Goal: Transaction & Acquisition: Purchase product/service

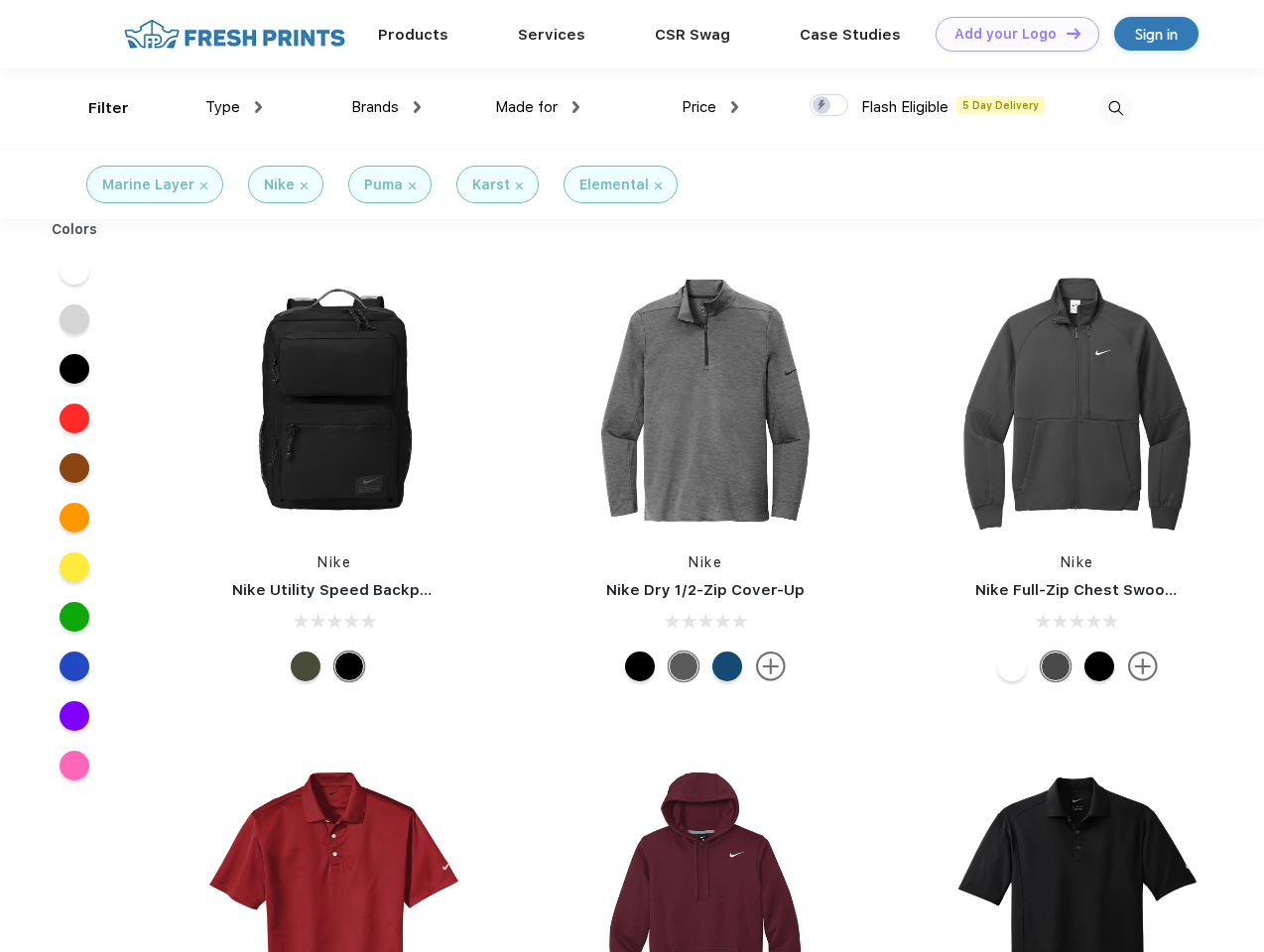
click at [1010, 34] on link "Add your Logo Design Tool" at bounding box center [1017, 34] width 164 height 35
click at [0, 0] on div "Design Tool" at bounding box center [0, 0] width 0 height 0
click at [1064, 33] on link "Add your Logo Design Tool" at bounding box center [1017, 34] width 164 height 35
click at [95, 108] on div "Filter" at bounding box center [108, 108] width 41 height 23
click at [234, 107] on span "Type" at bounding box center [223, 107] width 35 height 18
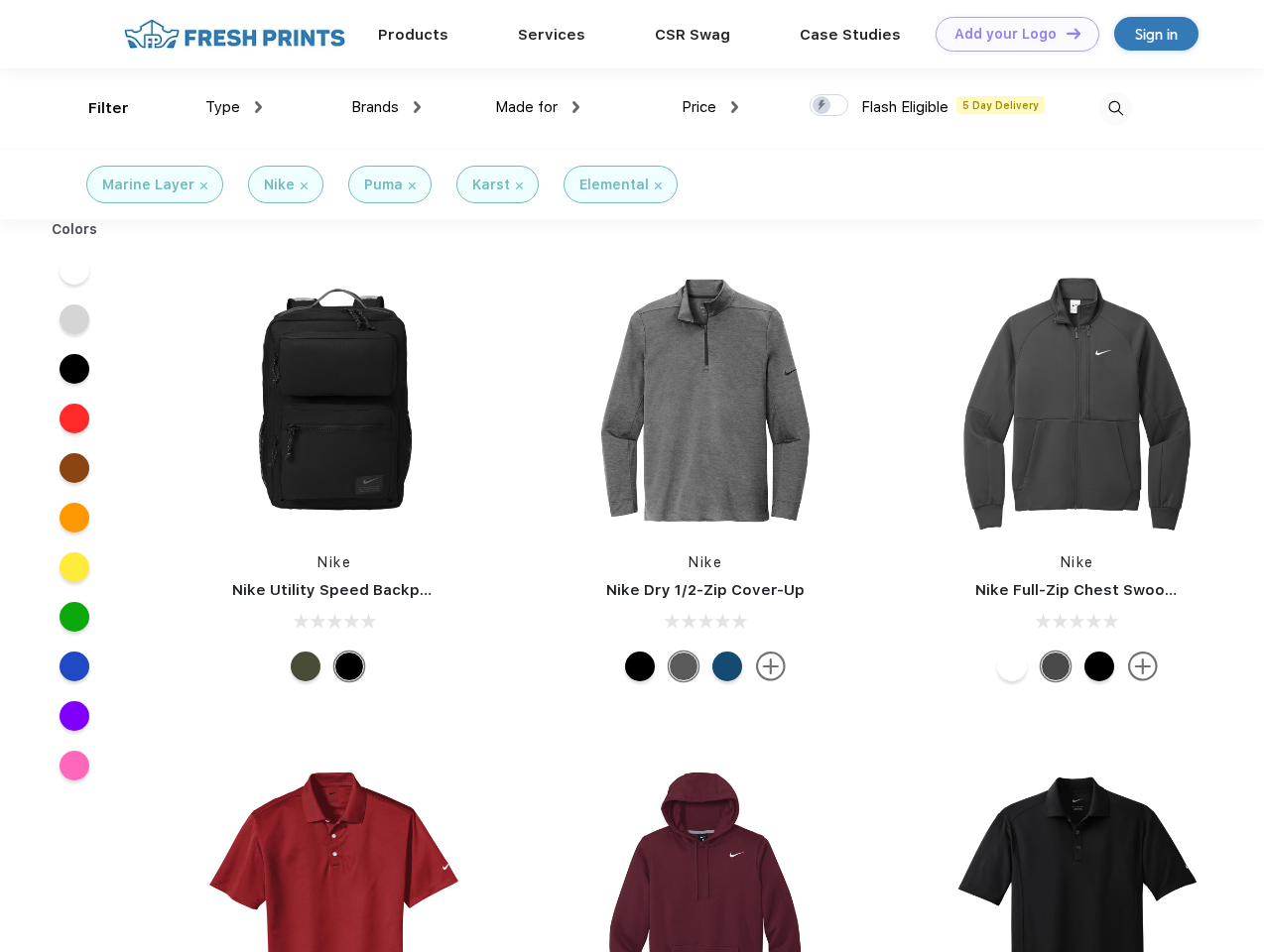
click at [386, 107] on span "Brands" at bounding box center [375, 107] width 48 height 18
click at [538, 107] on span "Made for" at bounding box center [526, 107] width 63 height 18
click at [710, 107] on span "Price" at bounding box center [699, 107] width 35 height 18
click at [830, 106] on div at bounding box center [829, 105] width 39 height 22
click at [823, 106] on input "checkbox" at bounding box center [816, 99] width 13 height 13
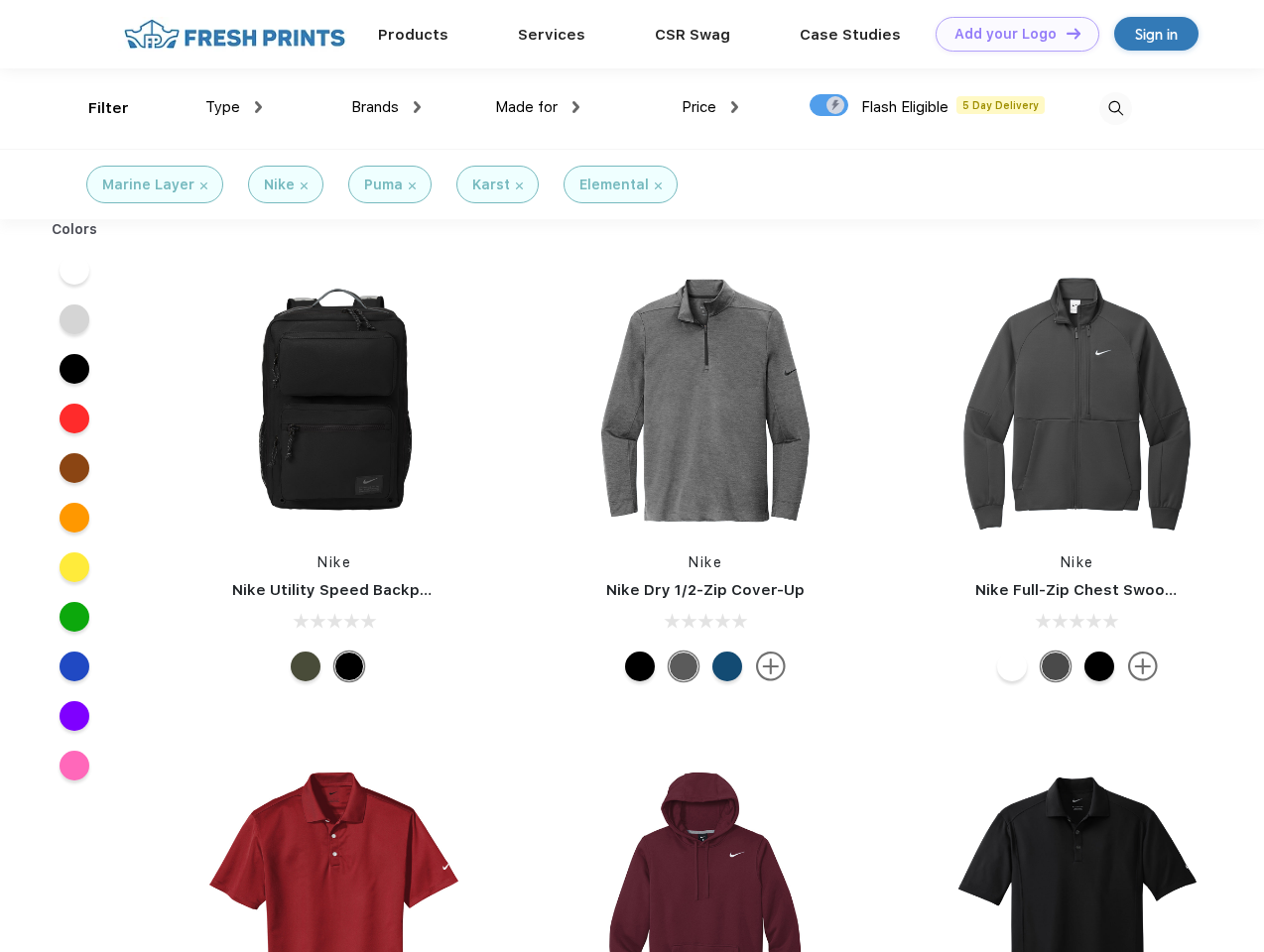
click at [1115, 108] on img at bounding box center [1115, 108] width 33 height 33
